Goal: Task Accomplishment & Management: Manage account settings

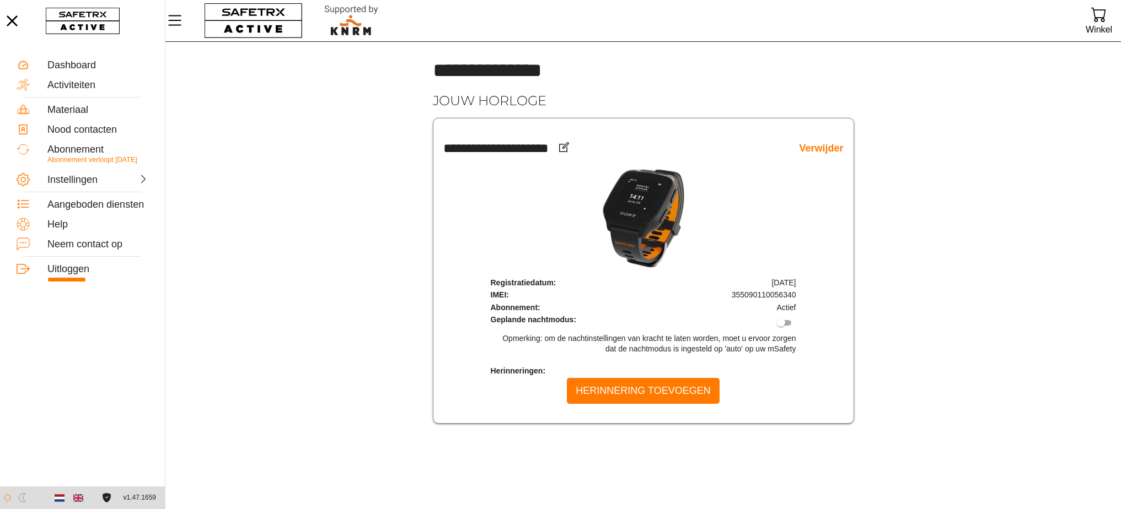
click at [826, 149] on link "Verwijder" at bounding box center [821, 148] width 44 height 13
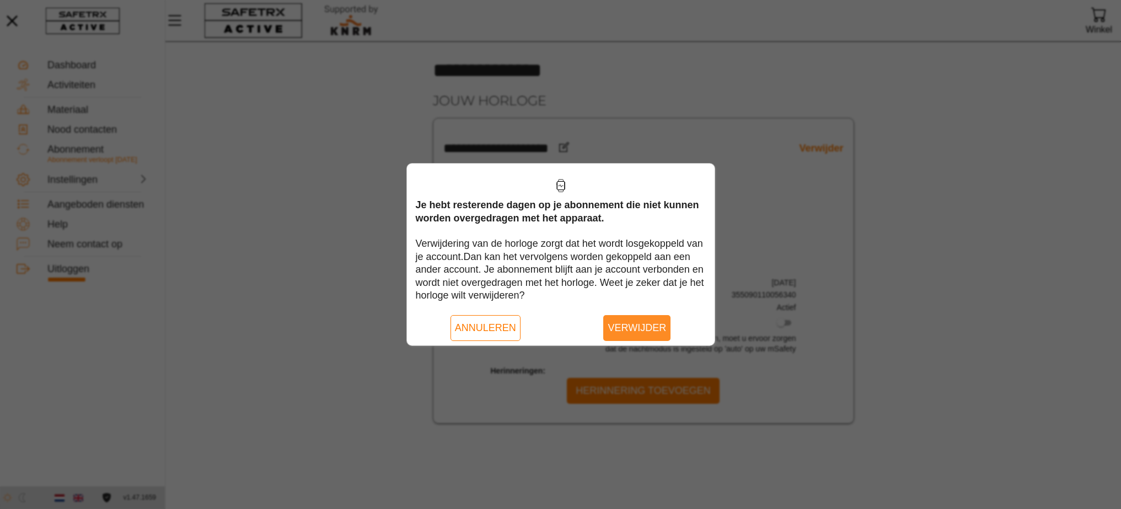
click at [636, 326] on span "Verwijder" at bounding box center [636, 328] width 58 height 17
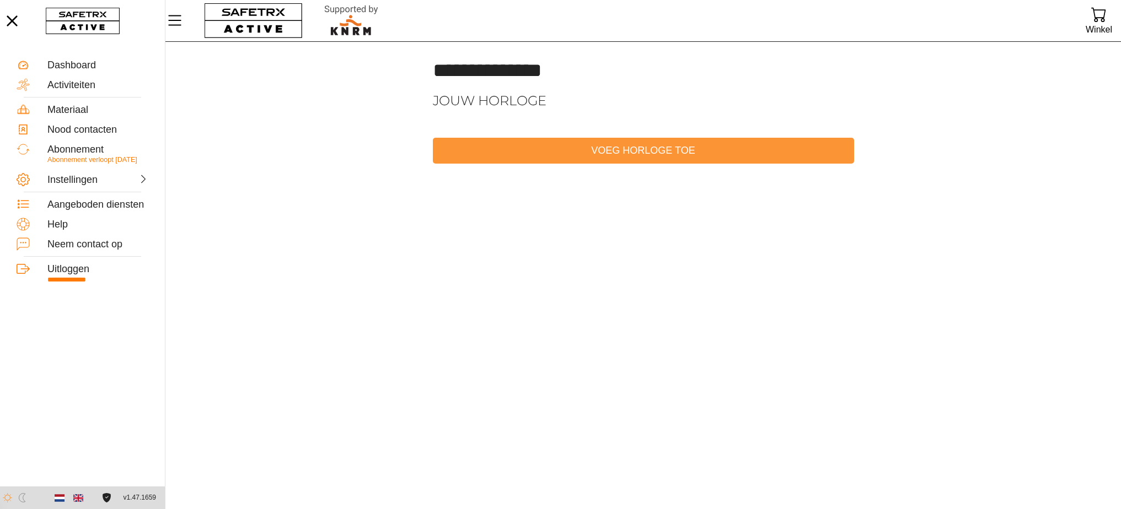
click at [616, 152] on span "Voeg horloge toe" at bounding box center [642, 150] width 403 height 17
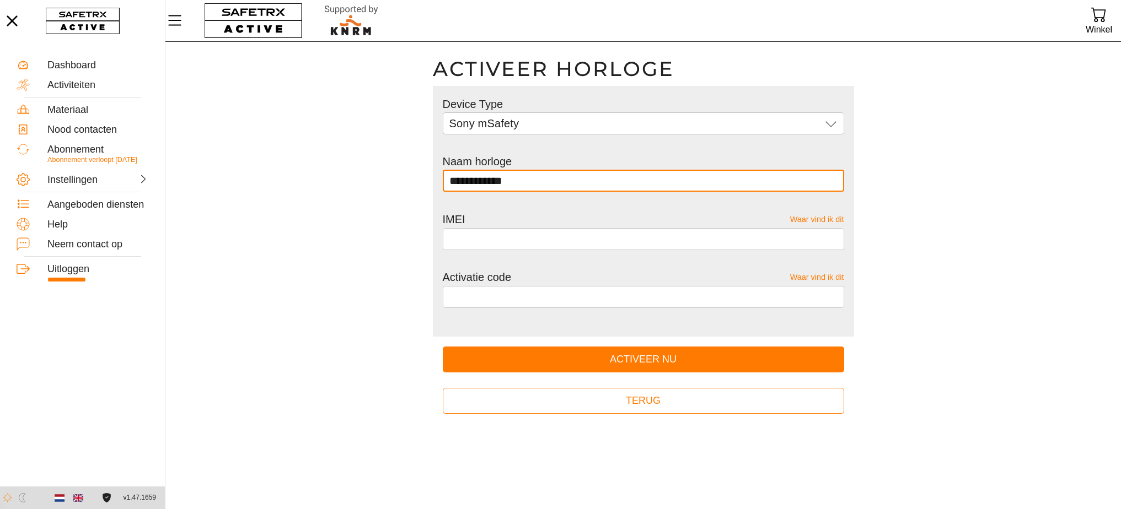
drag, startPoint x: 526, startPoint y: 180, endPoint x: 365, endPoint y: 155, distance: 162.9
click at [374, 157] on main "**********" at bounding box center [642, 275] width 955 height 467
type input "**********"
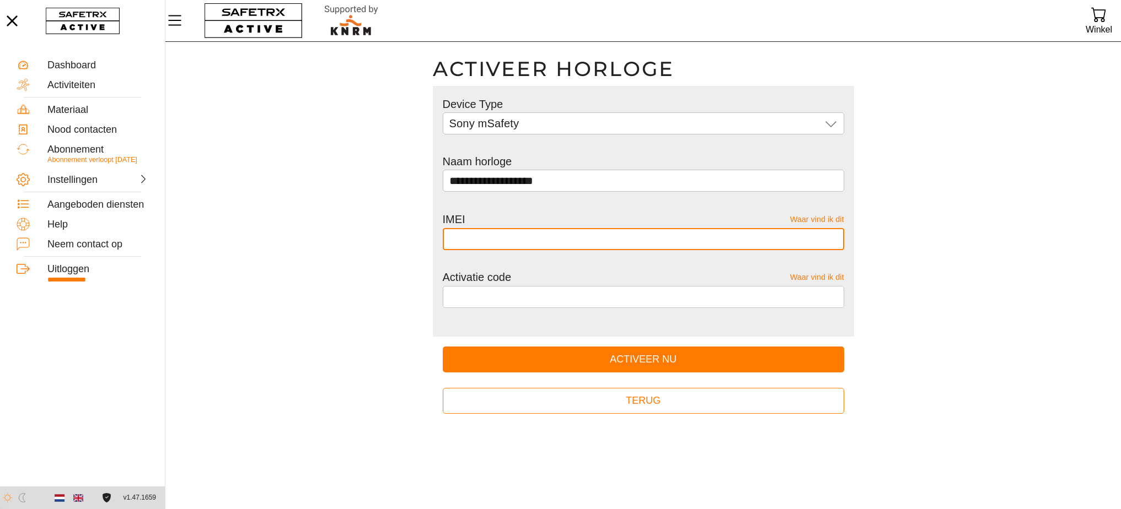
click at [480, 237] on input "text" at bounding box center [643, 239] width 388 height 22
type input "**********"
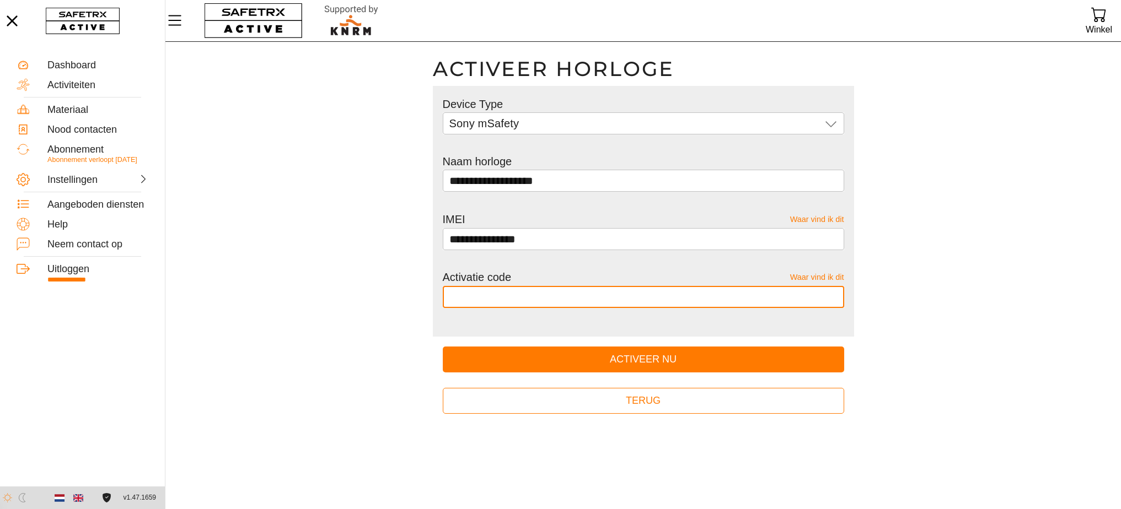
click at [561, 298] on input "text" at bounding box center [643, 297] width 388 height 22
type input "******"
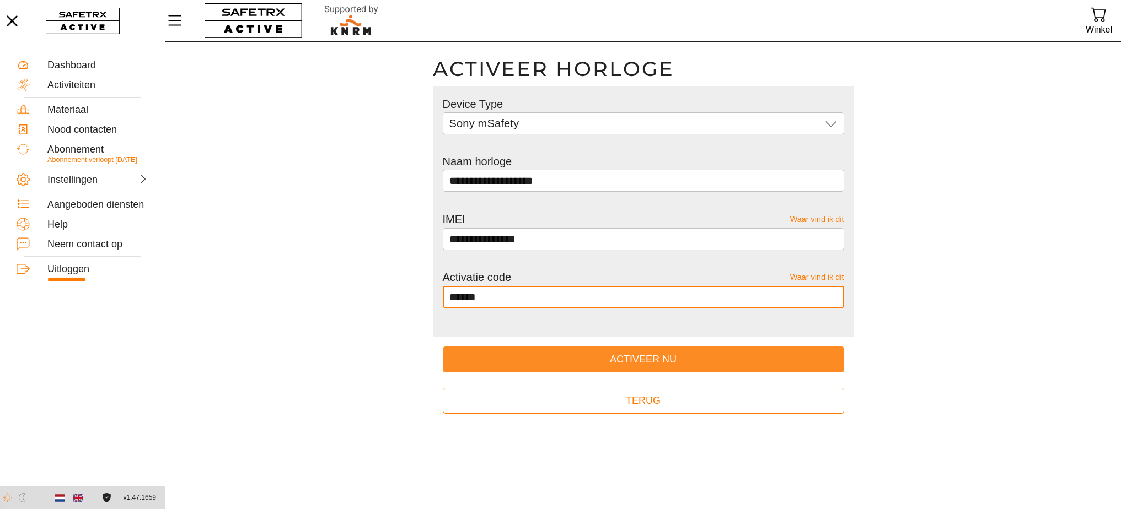
click at [699, 354] on span "Activeer nu" at bounding box center [643, 359] width 384 height 17
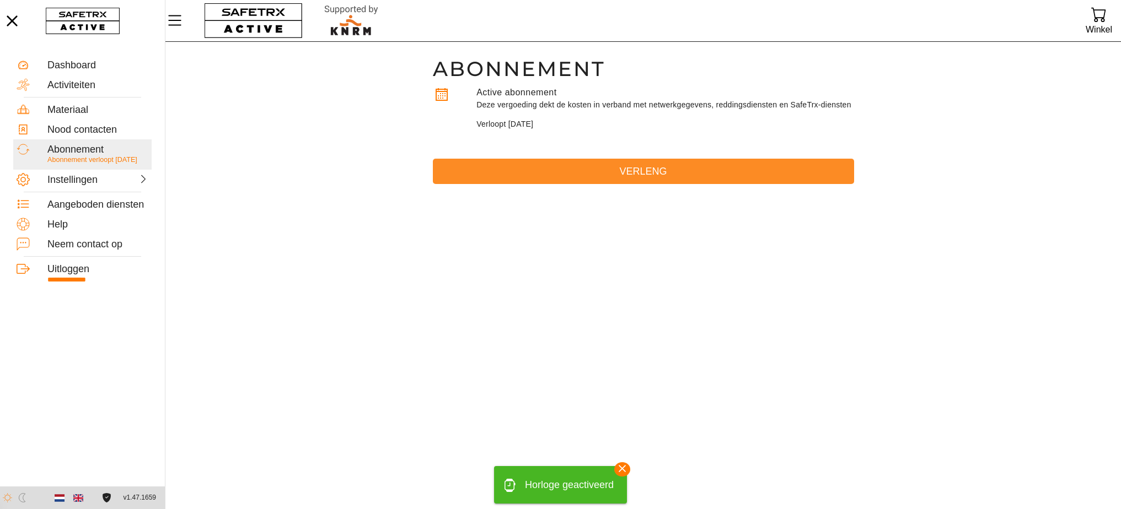
click at [633, 176] on span "Verleng" at bounding box center [642, 171] width 403 height 17
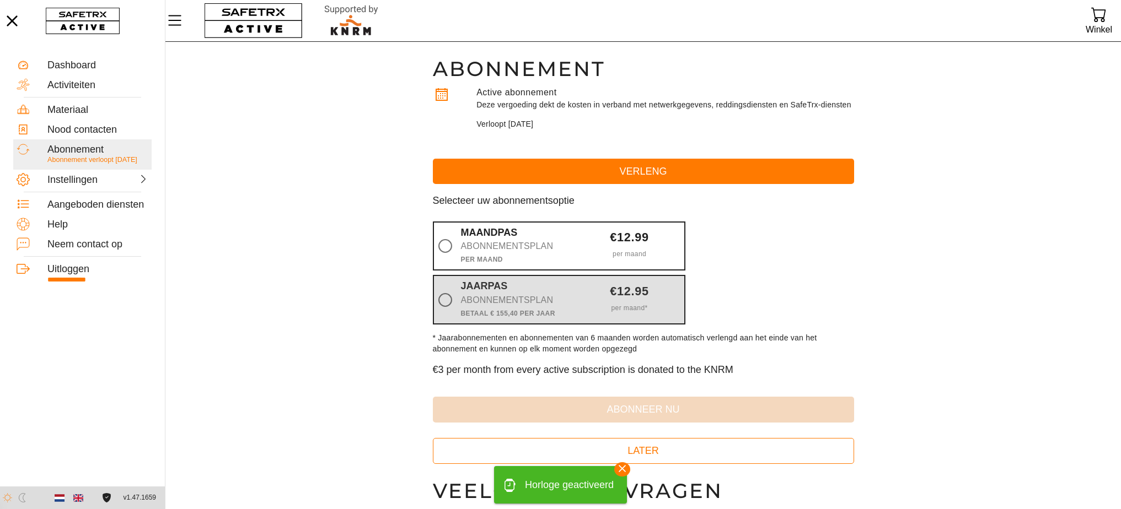
click at [574, 303] on label "Jaarpas Abonnementsplan Betaal € 155,40 Per jaar €12.95 per maand *" at bounding box center [559, 300] width 252 height 50
click at [0, 0] on input "Jaarpas Abonnementsplan Betaal € 155,40 Per jaar €12.95 per maand *" at bounding box center [0, 0] width 0 height 0
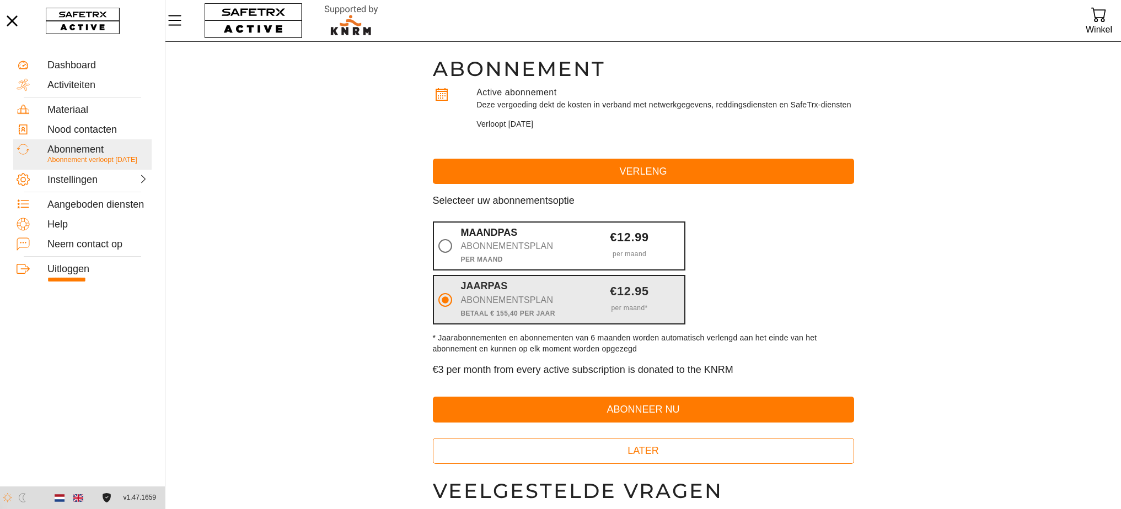
scroll to position [119, 0]
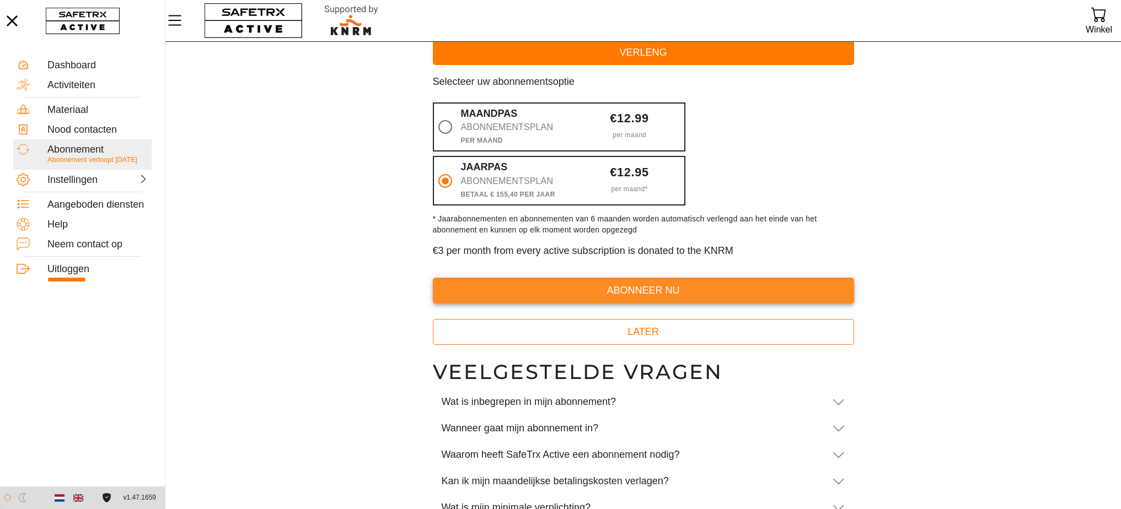
click at [650, 299] on span "abonneer nu" at bounding box center [642, 290] width 403 height 17
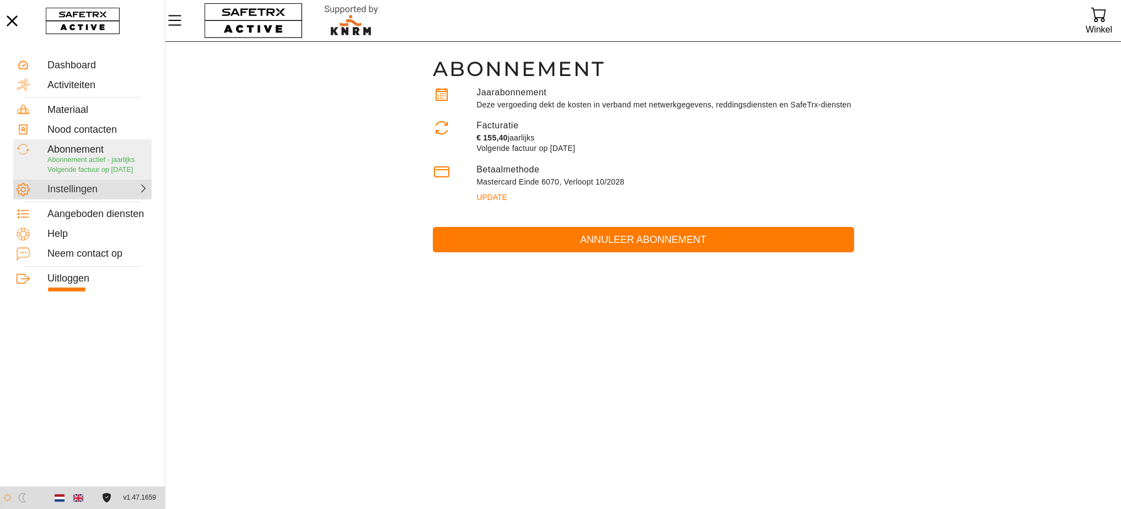
click at [94, 191] on div "Instellingen" at bounding box center [71, 190] width 49 height 12
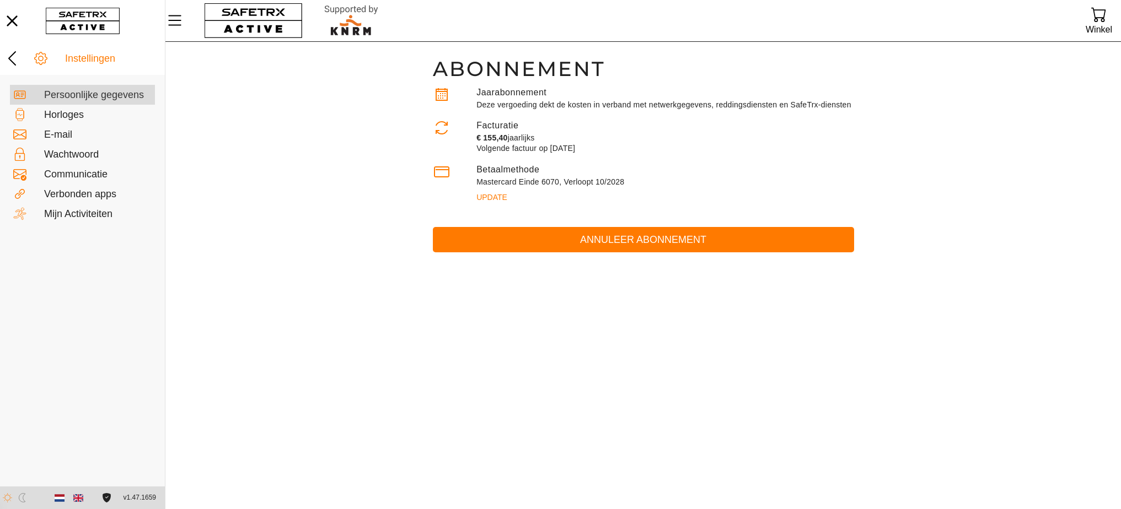
click at [85, 96] on div "Persoonlijke gegevens" at bounding box center [97, 95] width 107 height 12
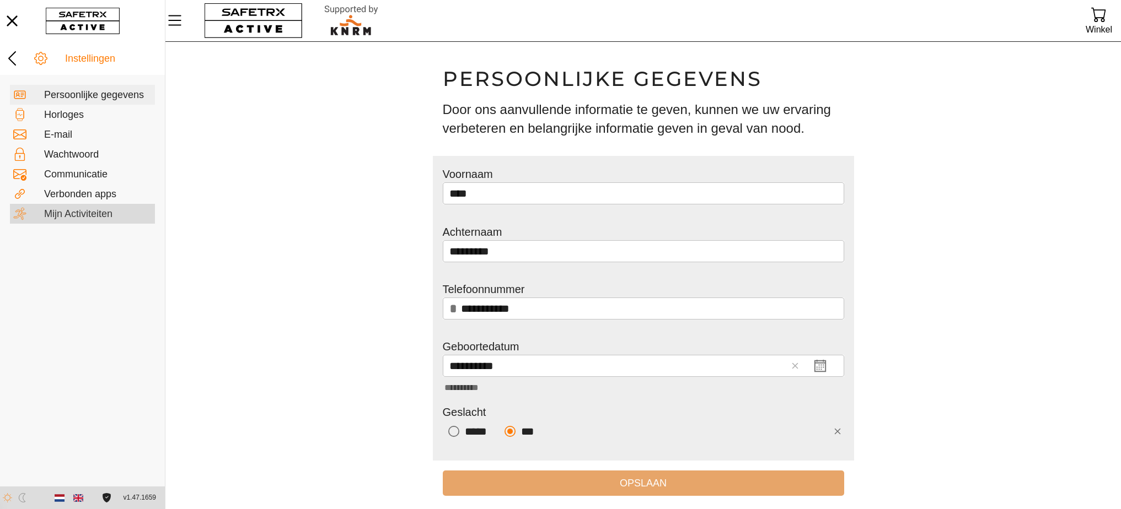
click at [91, 212] on div "Mijn Activiteiten" at bounding box center [97, 214] width 107 height 12
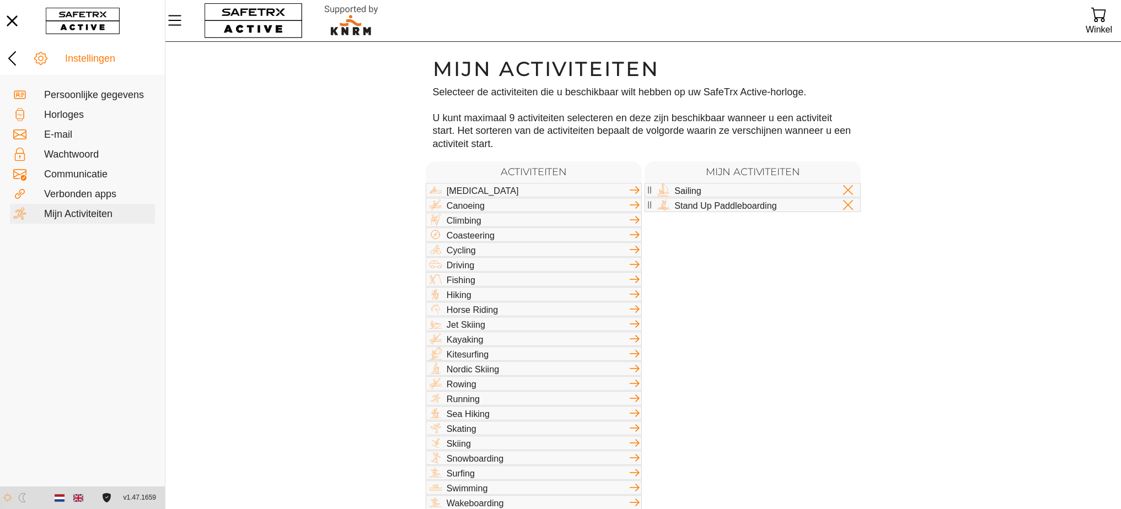
scroll to position [56, 0]
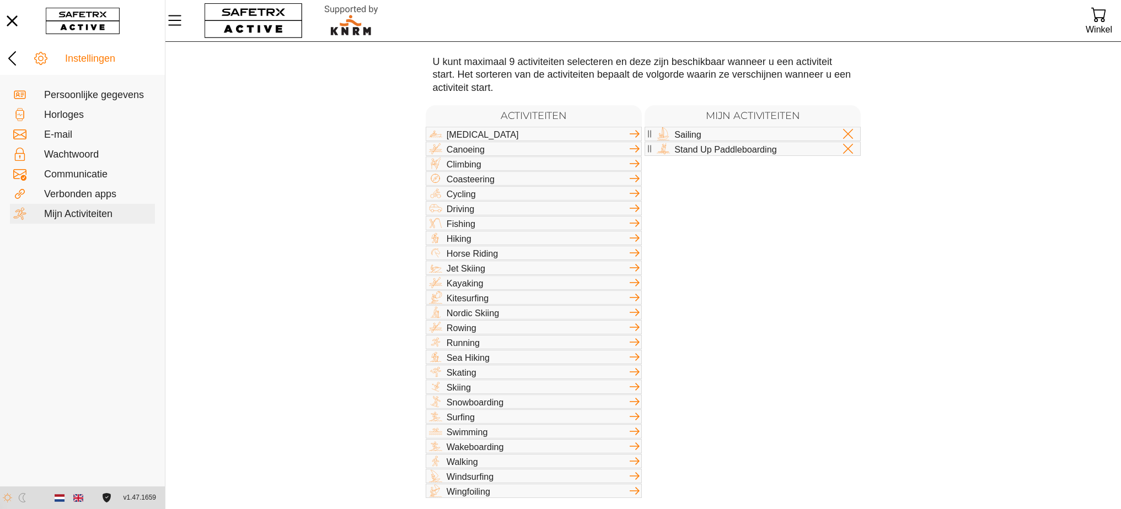
click at [638, 481] on icon at bounding box center [634, 476] width 13 height 13
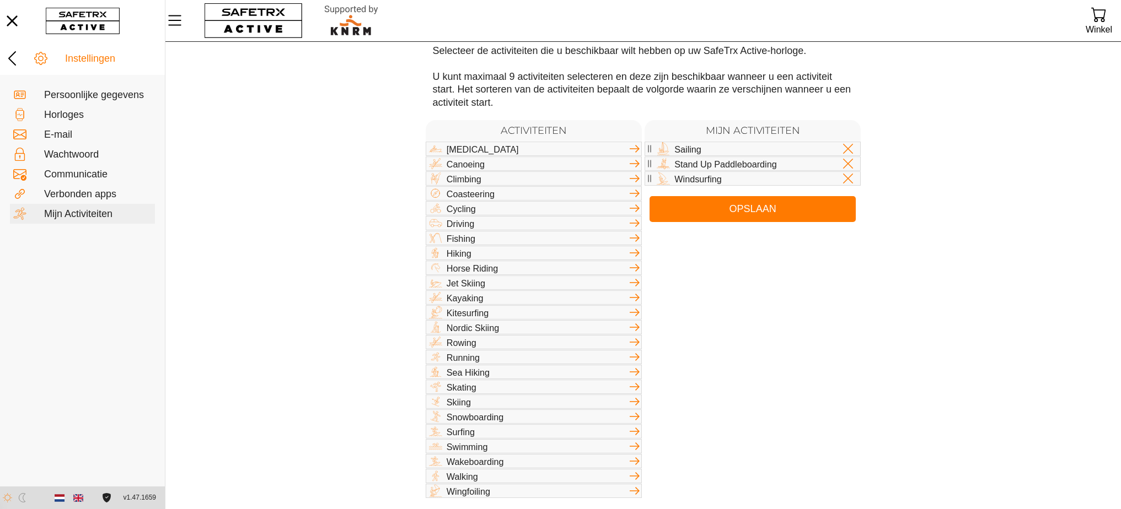
click at [638, 434] on icon at bounding box center [634, 431] width 13 height 13
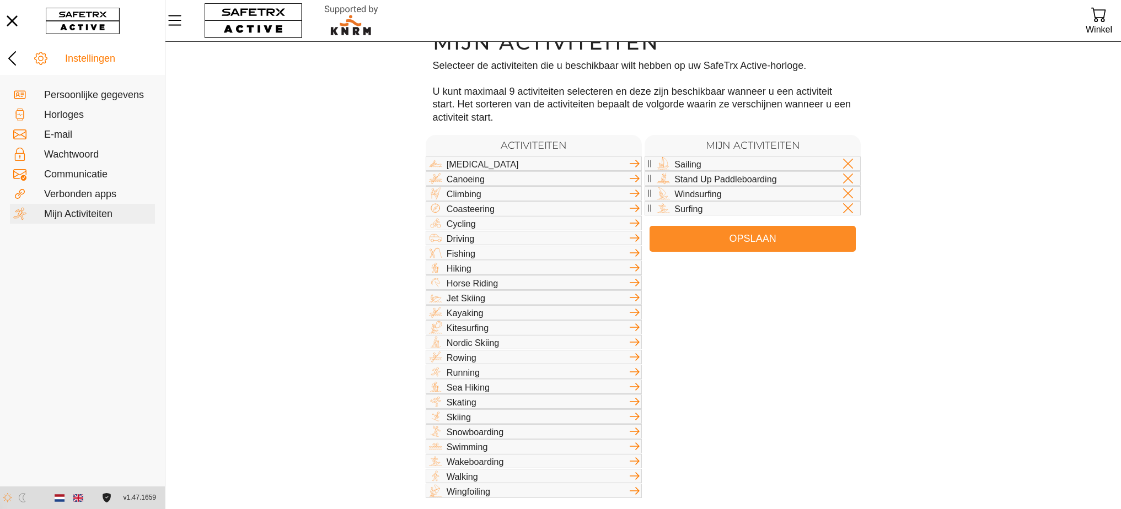
click at [697, 234] on span "Opslaan" at bounding box center [752, 238] width 188 height 17
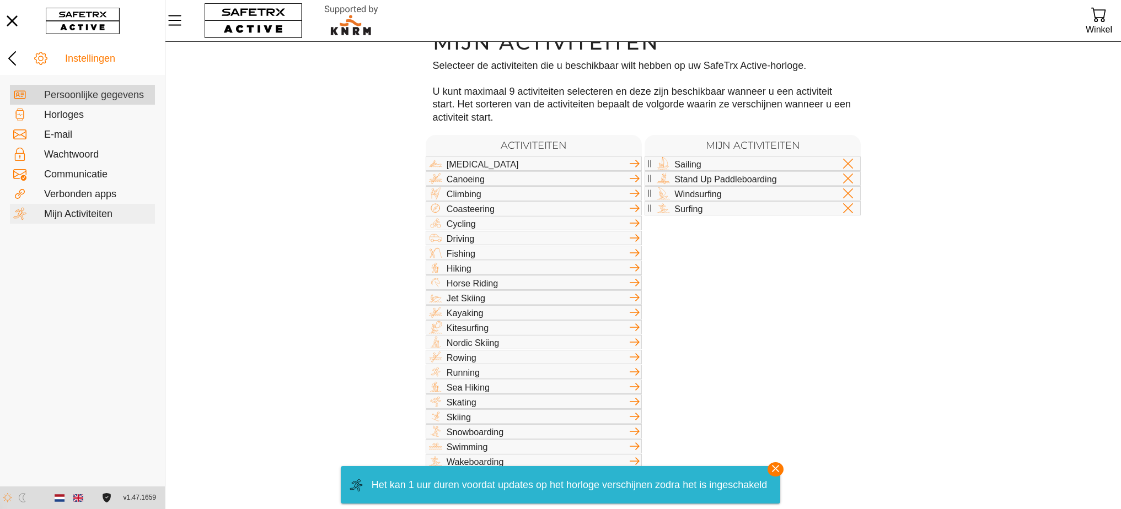
click at [92, 94] on div "Persoonlijke gegevens" at bounding box center [97, 95] width 107 height 12
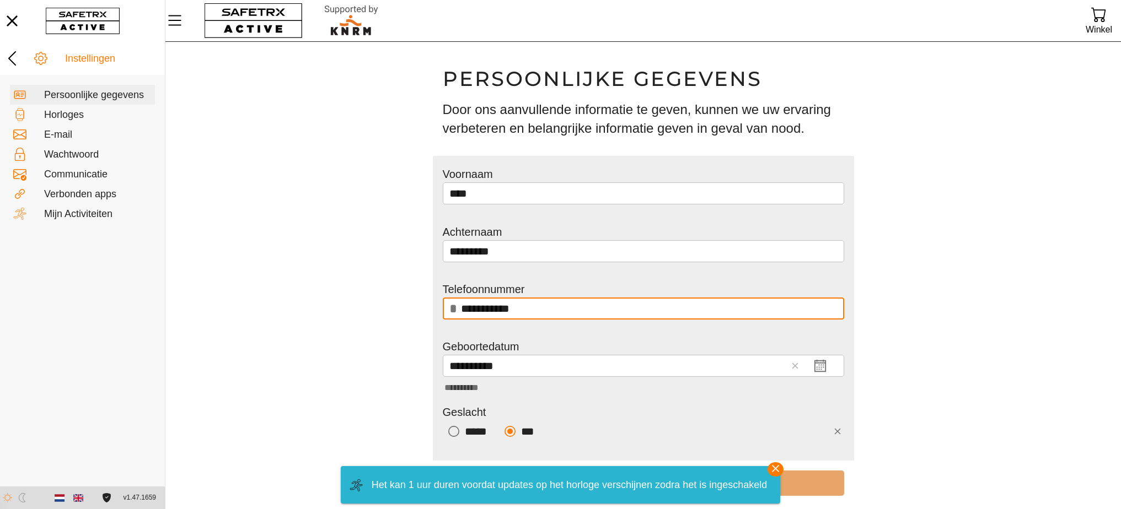
scroll to position [17, 0]
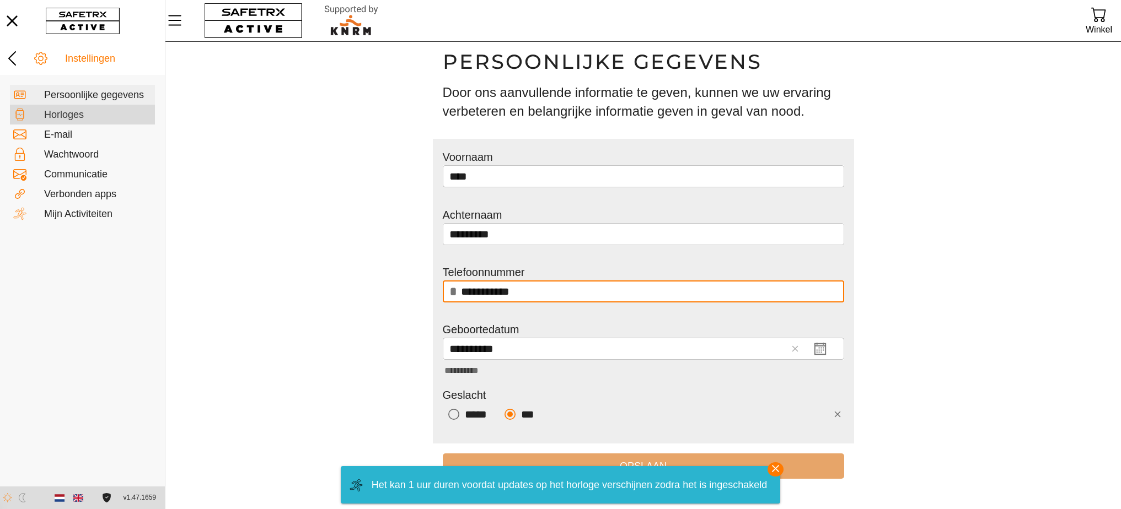
click at [83, 115] on div "Horloges" at bounding box center [97, 115] width 107 height 12
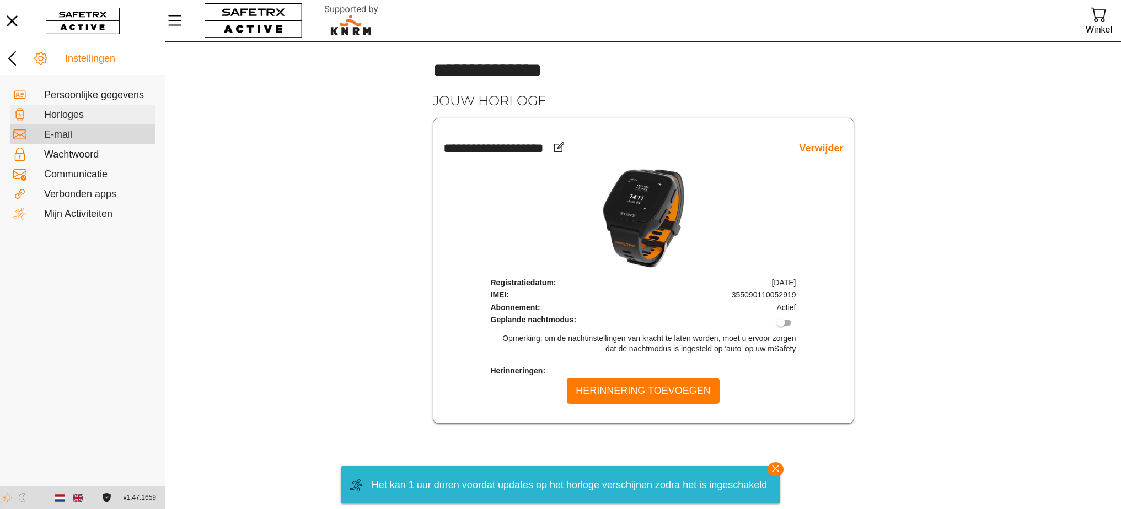
click at [83, 136] on div "E-mail" at bounding box center [97, 135] width 107 height 12
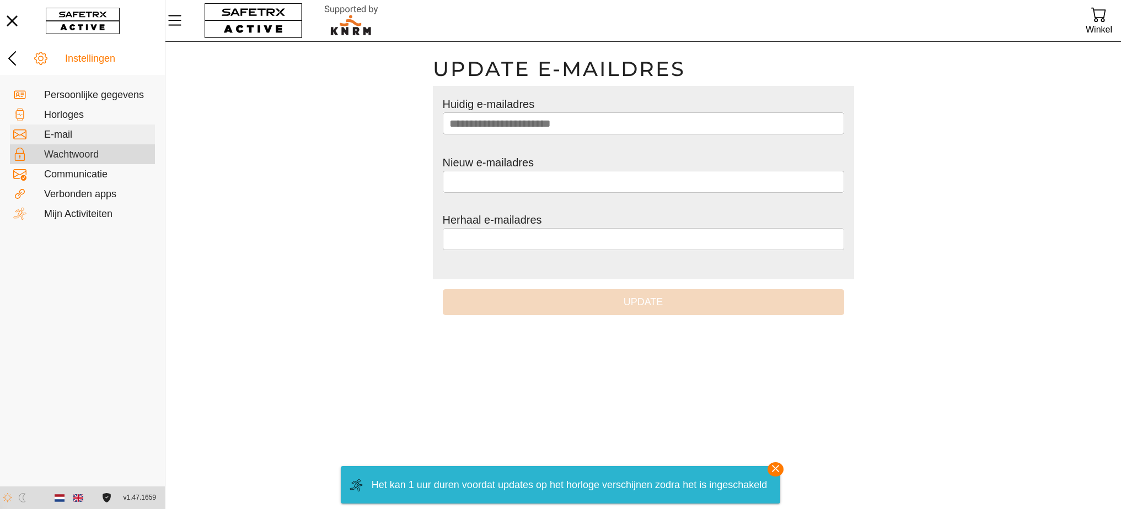
click at [92, 155] on div "Wachtwoord" at bounding box center [97, 155] width 107 height 12
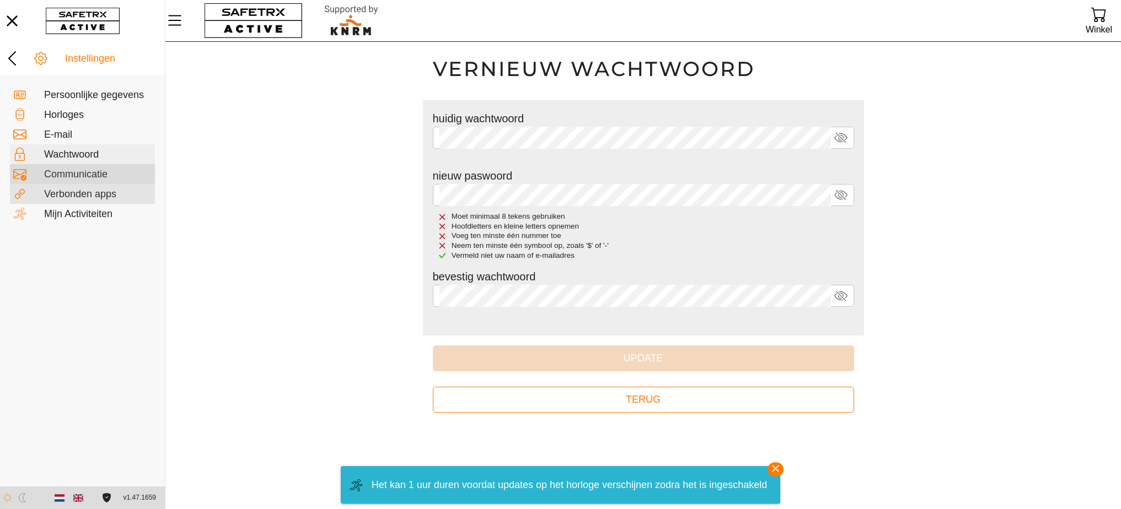
drag, startPoint x: 98, startPoint y: 169, endPoint x: 141, endPoint y: 185, distance: 45.9
click at [98, 169] on div "Communicatie" at bounding box center [97, 175] width 107 height 12
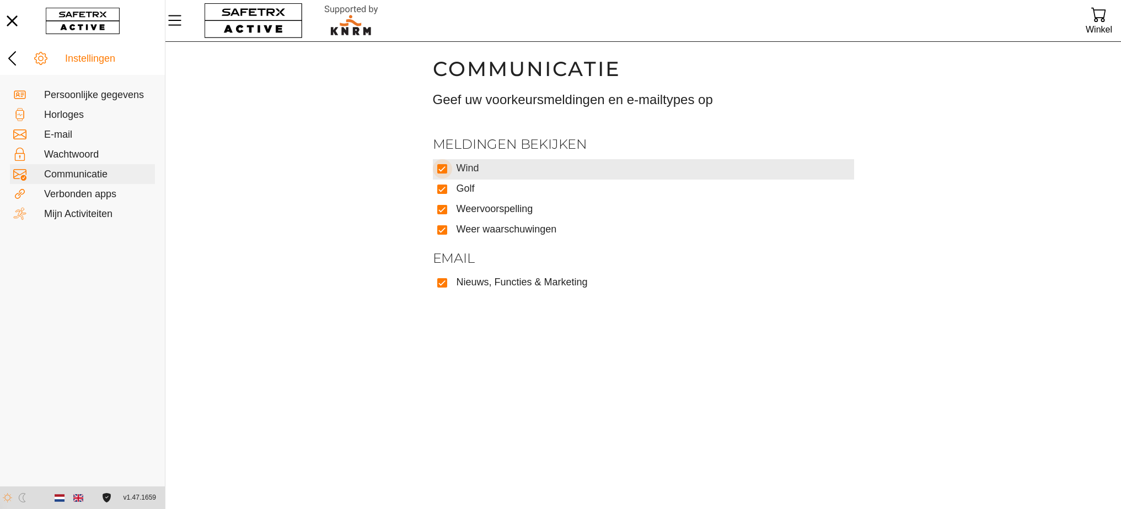
click at [436, 163] on div at bounding box center [442, 168] width 19 height 19
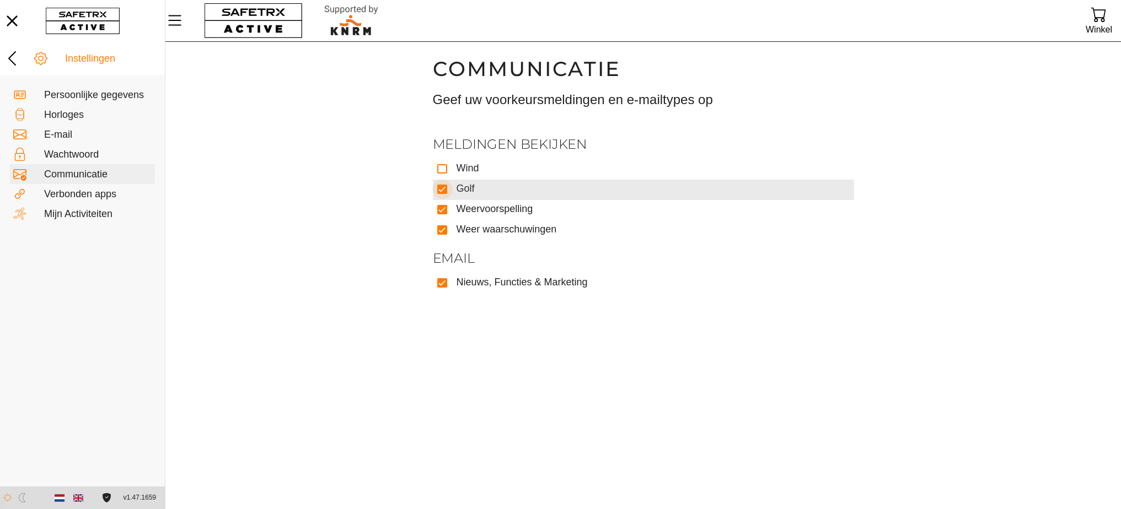
click at [441, 186] on icon at bounding box center [442, 190] width 8 height 8
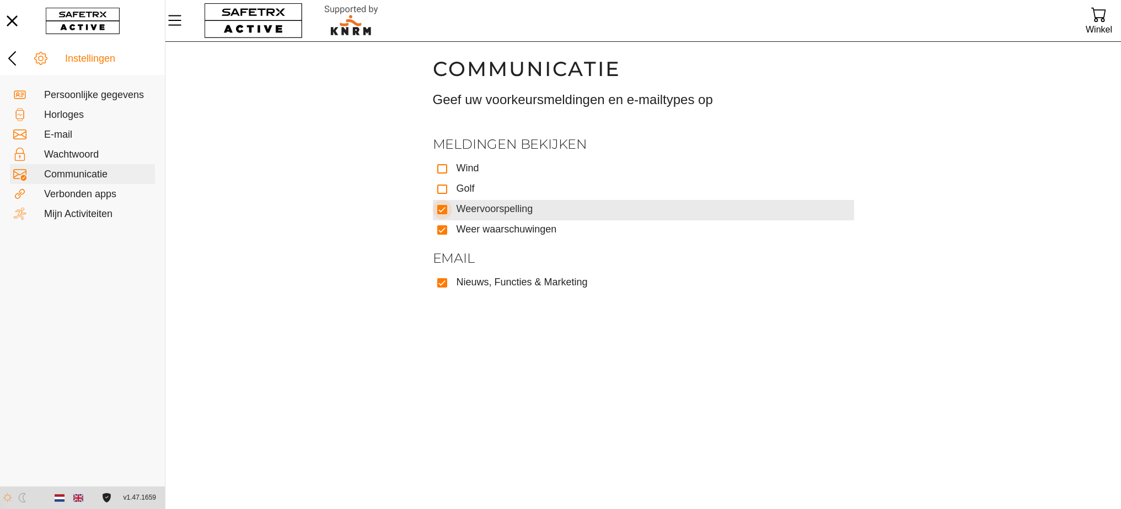
click at [441, 211] on icon at bounding box center [442, 210] width 8 height 8
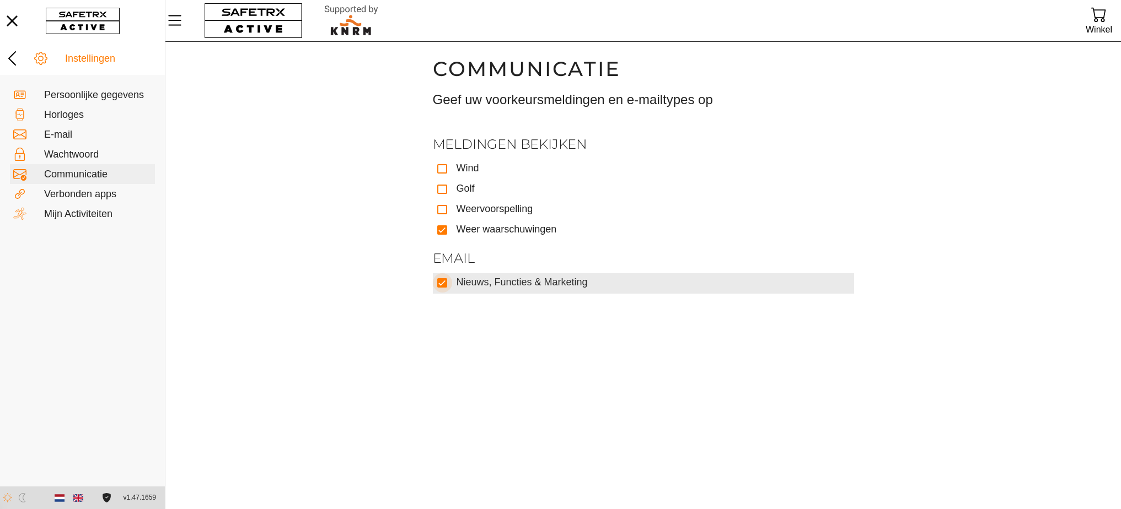
click at [445, 283] on icon at bounding box center [442, 283] width 8 height 8
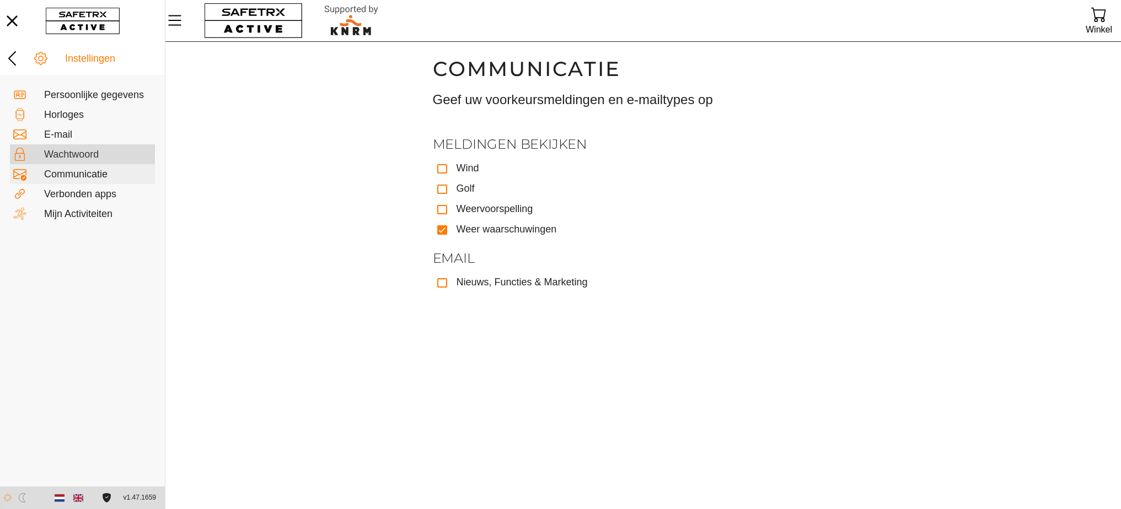
click at [72, 156] on div "Wachtwoord" at bounding box center [97, 155] width 107 height 12
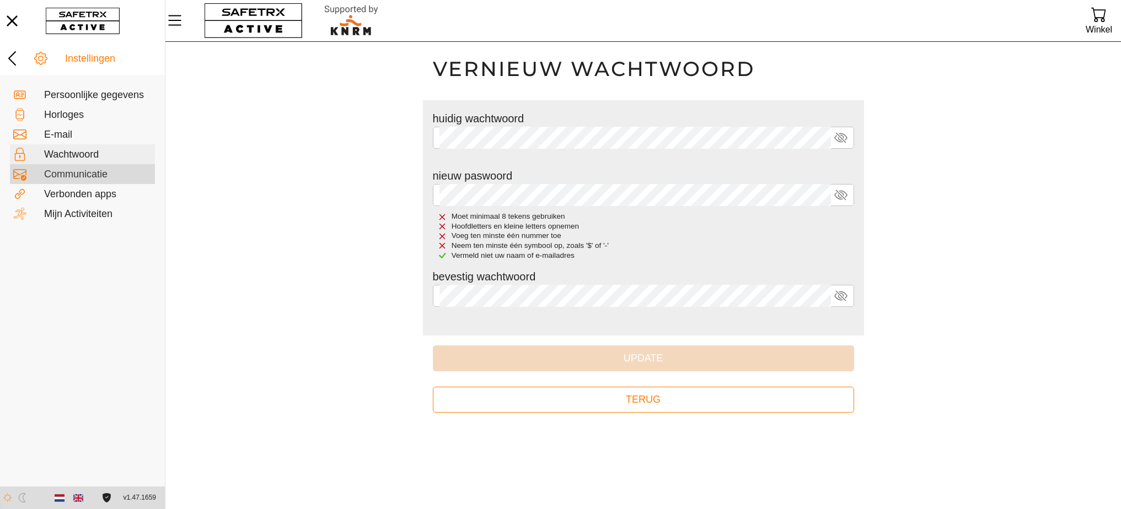
click at [85, 179] on div "Communicatie" at bounding box center [97, 175] width 107 height 12
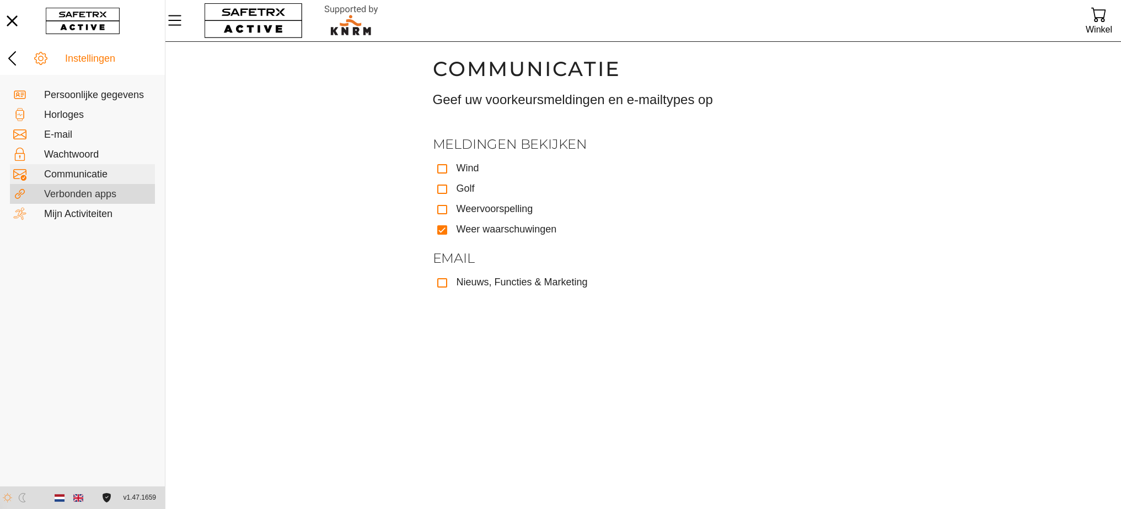
click at [93, 190] on div "Verbonden apps" at bounding box center [97, 194] width 107 height 12
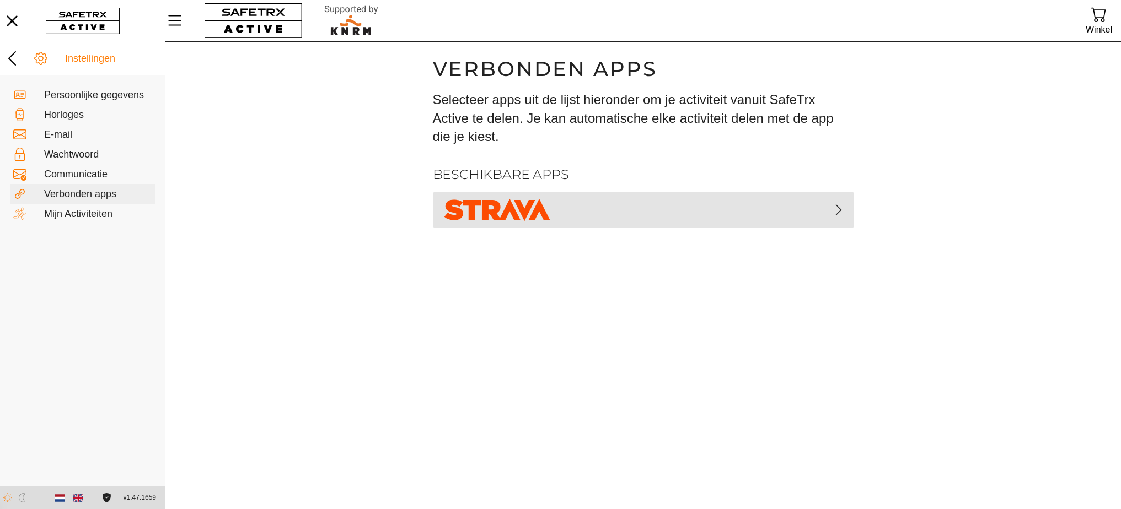
click at [524, 209] on img "button" at bounding box center [496, 210] width 111 height 28
click at [541, 208] on img "button" at bounding box center [496, 210] width 111 height 28
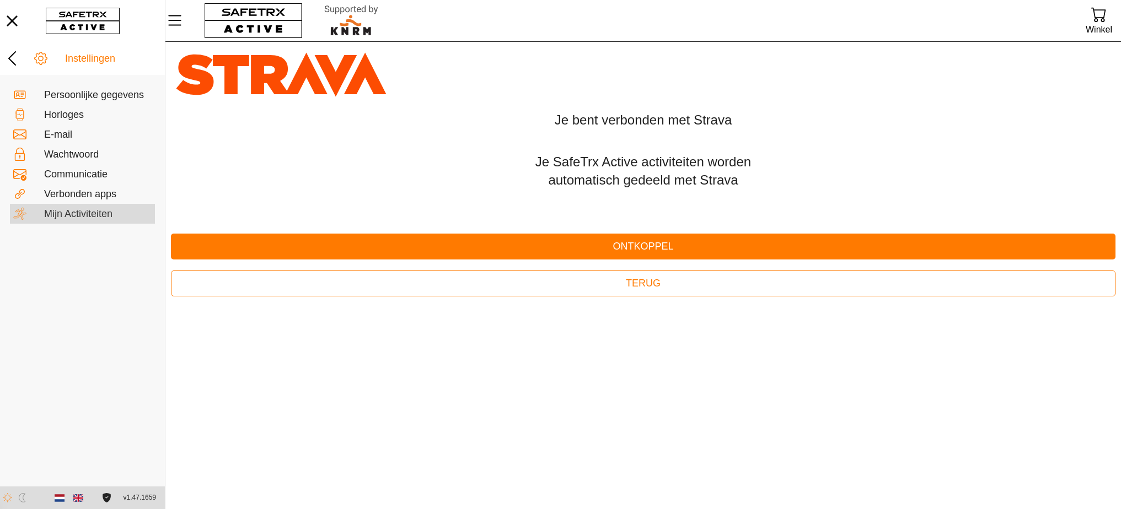
click at [101, 211] on div "Mijn Activiteiten" at bounding box center [97, 214] width 107 height 12
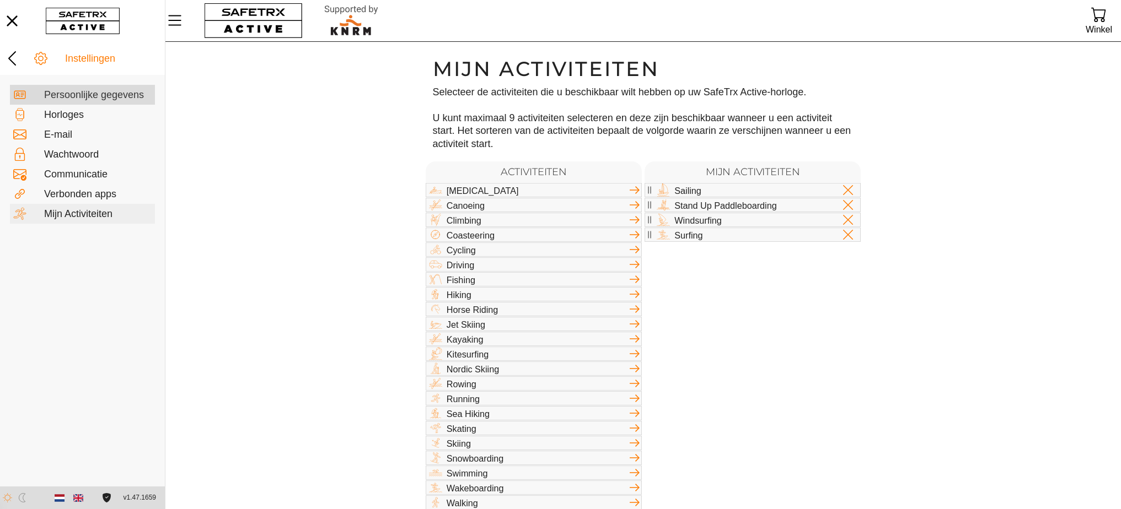
click at [106, 103] on div "Persoonlijke gegevens" at bounding box center [82, 95] width 145 height 20
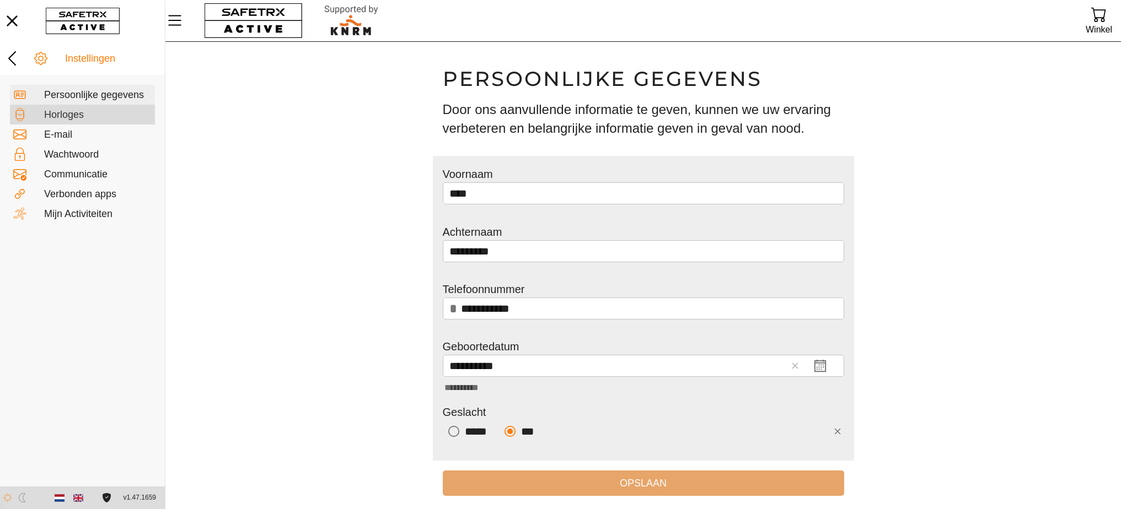
click at [90, 115] on div "Horloges" at bounding box center [97, 115] width 107 height 12
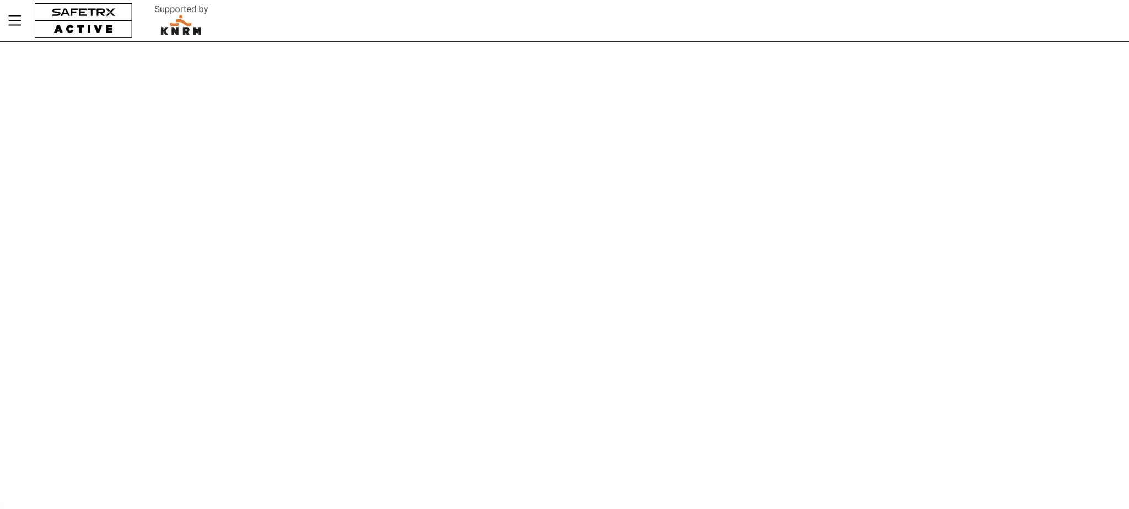
click at [344, 121] on div "**********" at bounding box center [564, 254] width 1129 height 509
